Goal: Information Seeking & Learning: Learn about a topic

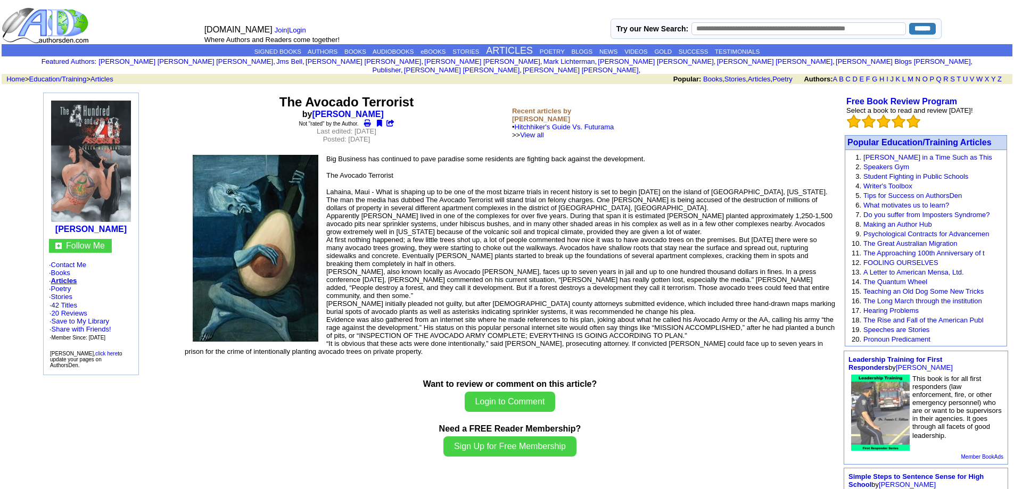
drag, startPoint x: 423, startPoint y: 126, endPoint x: 427, endPoint y: 142, distance: 16.8
click at [423, 126] on center "The Avocado Terrorist by Joseph DeMarco Not "rated" by the Author. Last edited:…" at bounding box center [346, 123] width 323 height 56
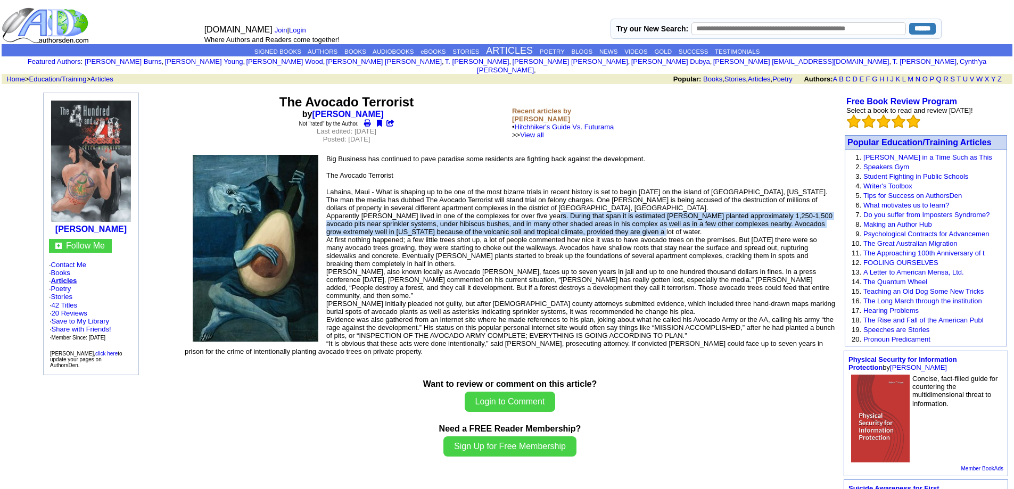
drag, startPoint x: 542, startPoint y: 208, endPoint x: 634, endPoint y: 222, distance: 93.2
click at [634, 222] on p "Lahaina, Maui - What is shaping up to be one of the most bizarre trials in rece…" at bounding box center [510, 276] width 651 height 176
copy p "During that span it is estimated De Falco planted approximately 1,250-1,500 avo…"
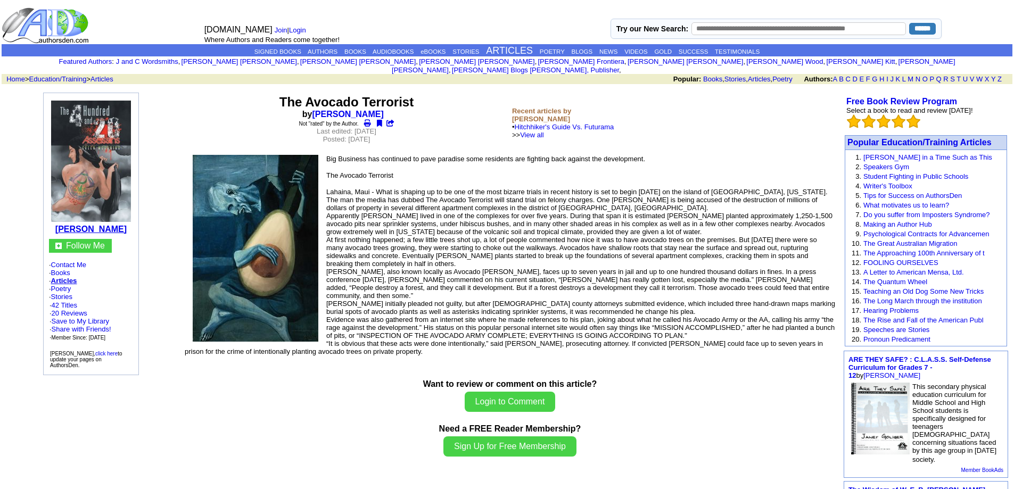
click at [89, 225] on b "[PERSON_NAME]" at bounding box center [90, 229] width 71 height 9
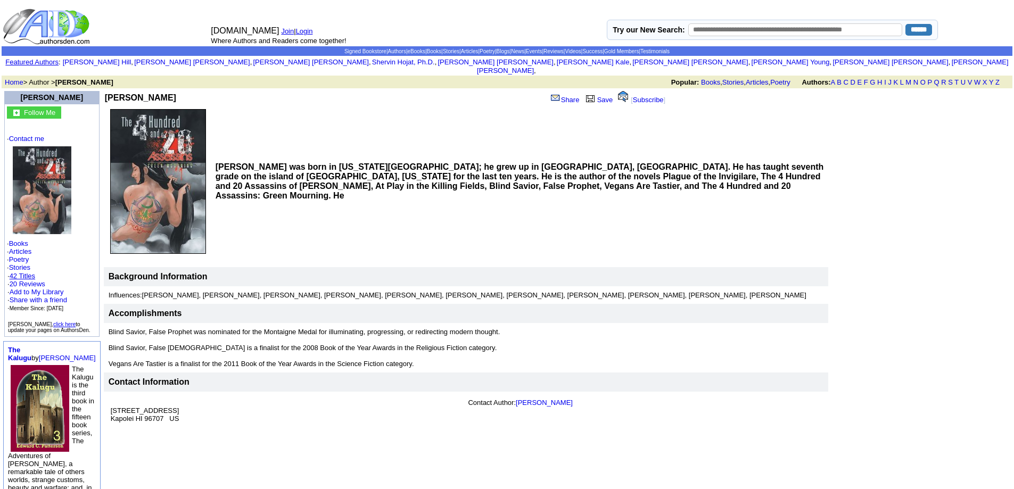
click at [32, 272] on link "42 Titles" at bounding box center [23, 276] width 26 height 8
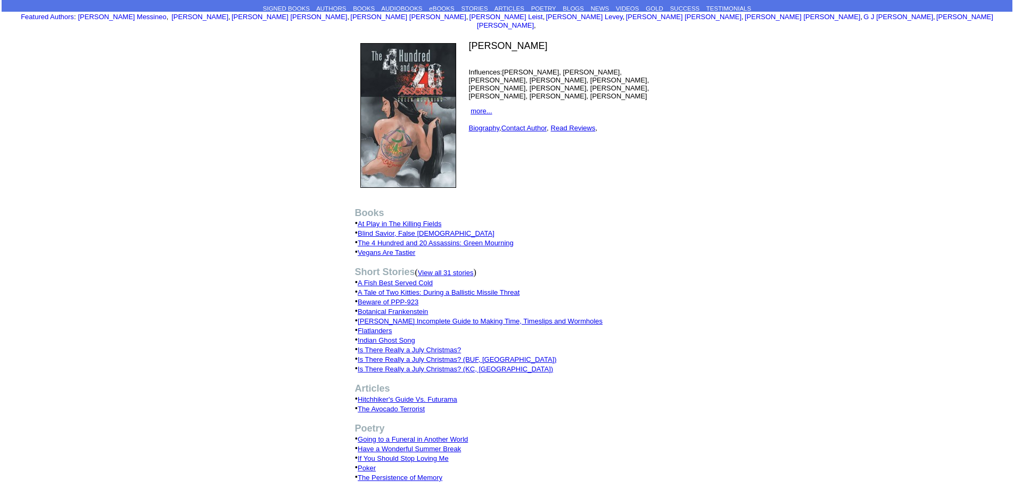
scroll to position [107, 0]
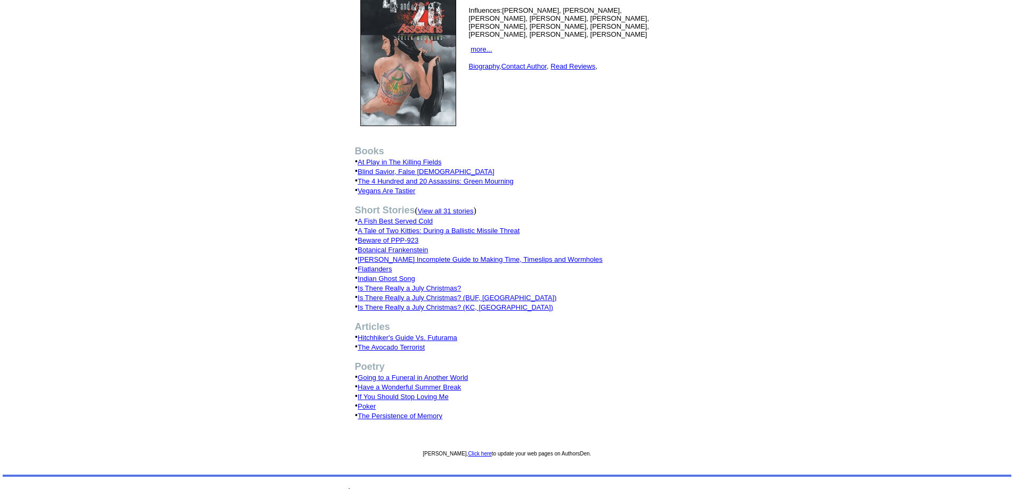
click at [620, 311] on td "Books • At Play in The Killing Fields • Blind Savior, False Prophet • The 4 Hun…" at bounding box center [507, 288] width 312 height 311
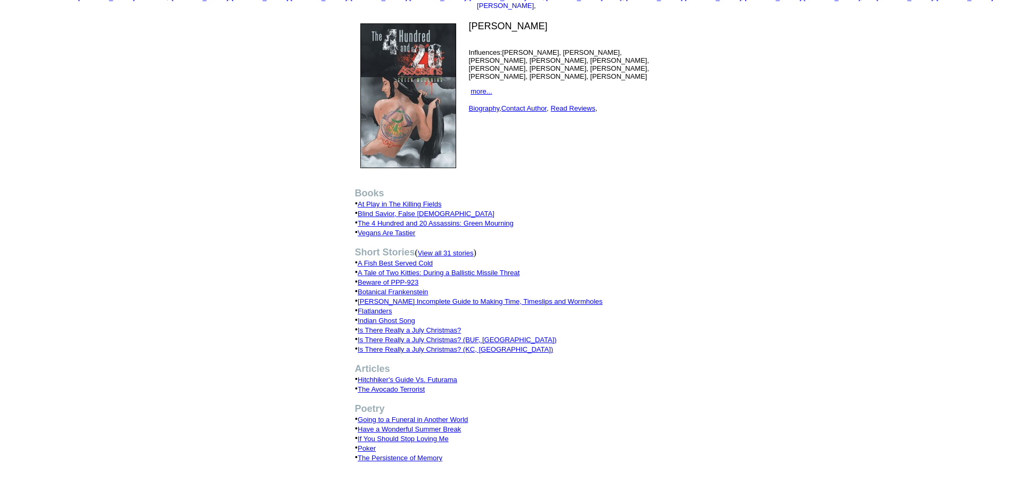
scroll to position [0, 0]
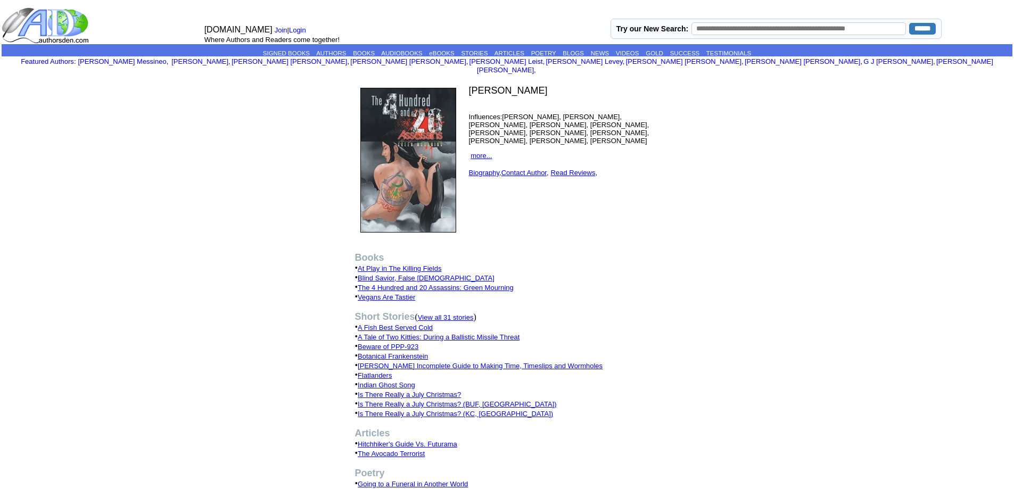
click at [380, 293] on link "Vegans Are Tastier" at bounding box center [387, 297] width 58 height 8
